Goal: Task Accomplishment & Management: Manage account settings

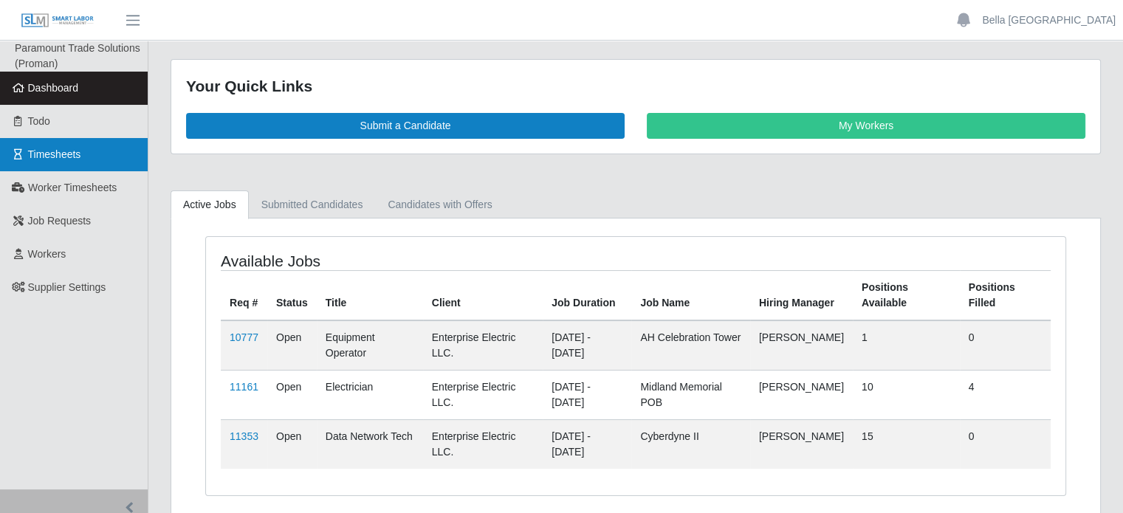
click at [100, 161] on link "Timesheets" at bounding box center [74, 154] width 148 height 33
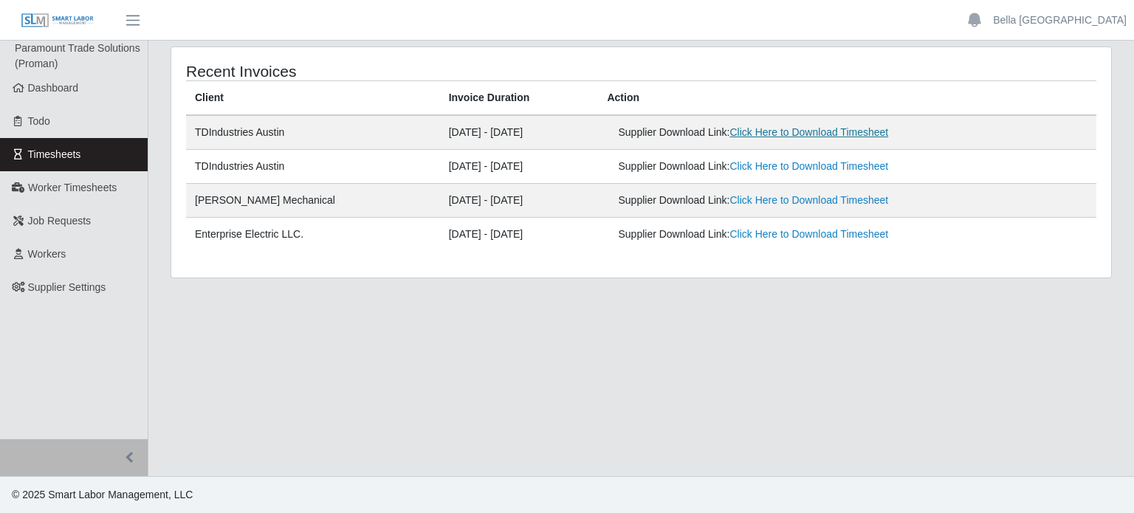
click at [841, 136] on link "Click Here to Download Timesheet" at bounding box center [808, 132] width 159 height 12
